Goal: Information Seeking & Learning: Find specific page/section

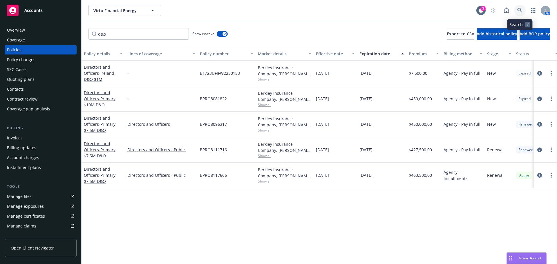
click at [519, 10] on icon at bounding box center [519, 10] width 5 height 5
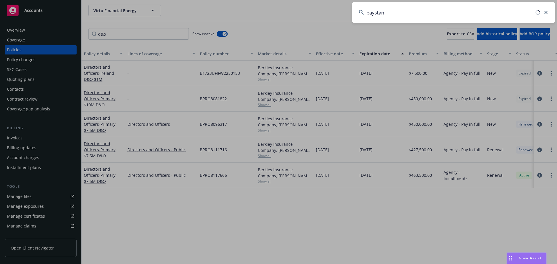
type input "paystand"
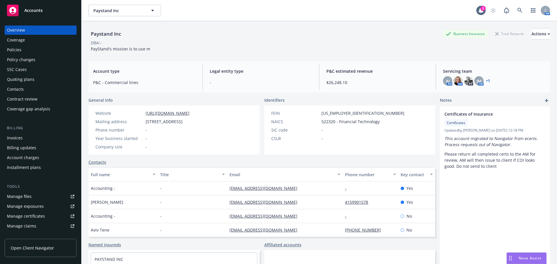
click at [14, 52] on div "Policies" at bounding box center [14, 49] width 15 height 9
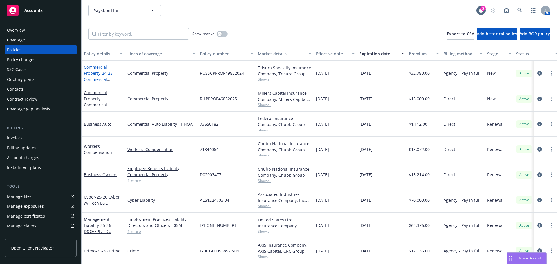
click at [88, 75] on link "Commercial Property - 24-25 Commercial Property RUSSCPPROP49852024" at bounding box center [102, 82] width 37 height 36
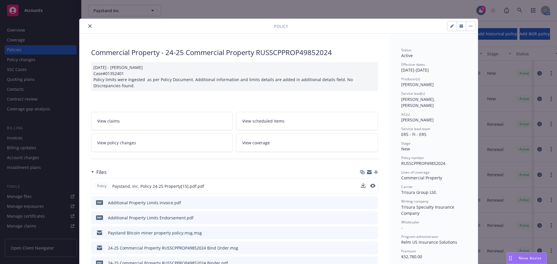
drag, startPoint x: 88, startPoint y: 75, endPoint x: 266, endPoint y: 189, distance: 210.3
click at [266, 189] on div "Policy Paystand, Inc. Policy 24-25 Property[15].pdf.pdf" at bounding box center [234, 186] width 287 height 16
click at [371, 232] on icon "preview file" at bounding box center [372, 233] width 5 height 4
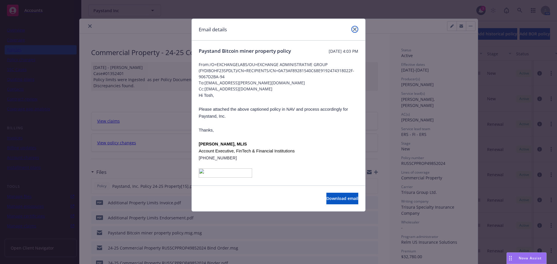
click at [355, 28] on icon "close" at bounding box center [354, 29] width 3 height 3
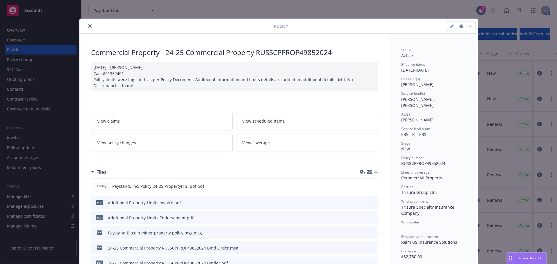
click at [86, 26] on button "close" at bounding box center [89, 26] width 7 height 7
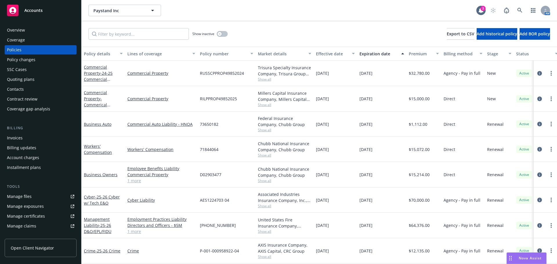
click at [358, 11] on div "Paystand Inc Paystand Inc" at bounding box center [282, 11] width 388 height 12
click at [519, 10] on icon at bounding box center [519, 10] width 5 height 5
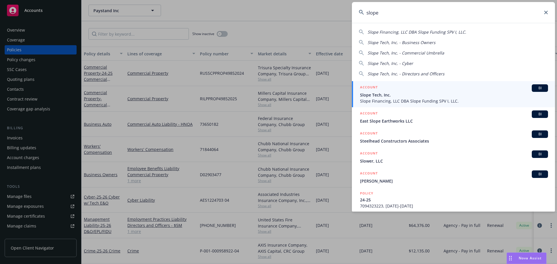
type input "slope"
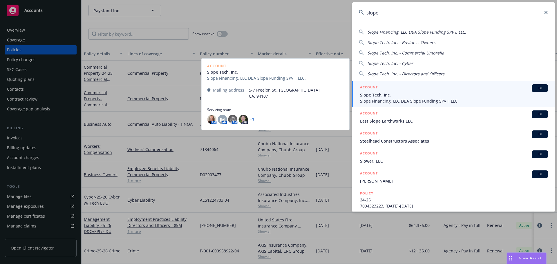
click at [393, 85] on div "ACCOUNT BI" at bounding box center [454, 88] width 188 height 8
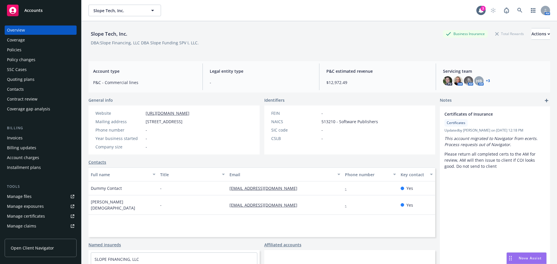
click at [14, 50] on div "Policies" at bounding box center [14, 49] width 15 height 9
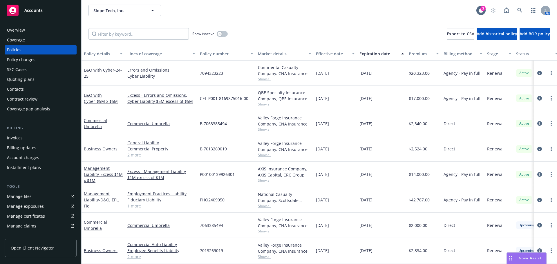
click at [264, 101] on div "QBE Specialty Insurance Company, QBE Insurance Group, Limit" at bounding box center [284, 96] width 53 height 12
click at [265, 104] on span "Show all" at bounding box center [284, 104] width 53 height 5
click at [115, 190] on div "Management Liability - D&O, EPL, Fid" at bounding box center [104, 200] width 44 height 26
click at [94, 173] on link "Management Liability - Excess $1M x $1M" at bounding box center [103, 175] width 39 height 18
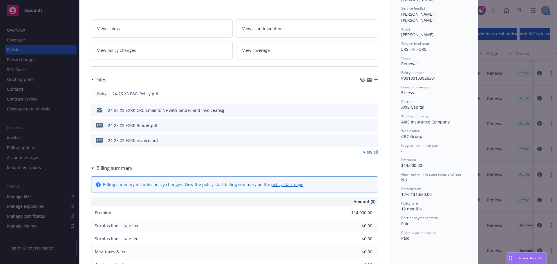
scroll to position [87, 0]
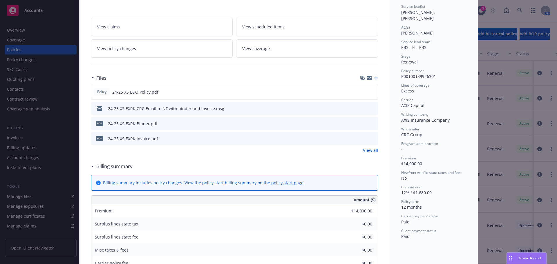
click at [372, 123] on icon "preview file" at bounding box center [372, 123] width 5 height 4
